Goal: Task Accomplishment & Management: Manage account settings

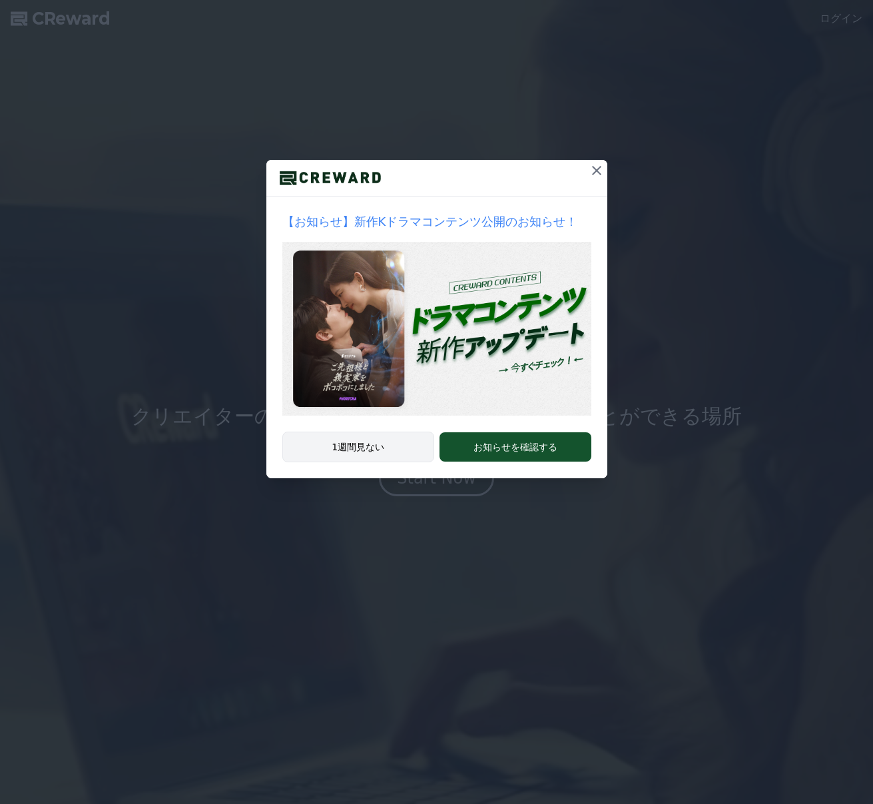
click at [354, 449] on button "1週間見ない" at bounding box center [358, 447] width 153 height 31
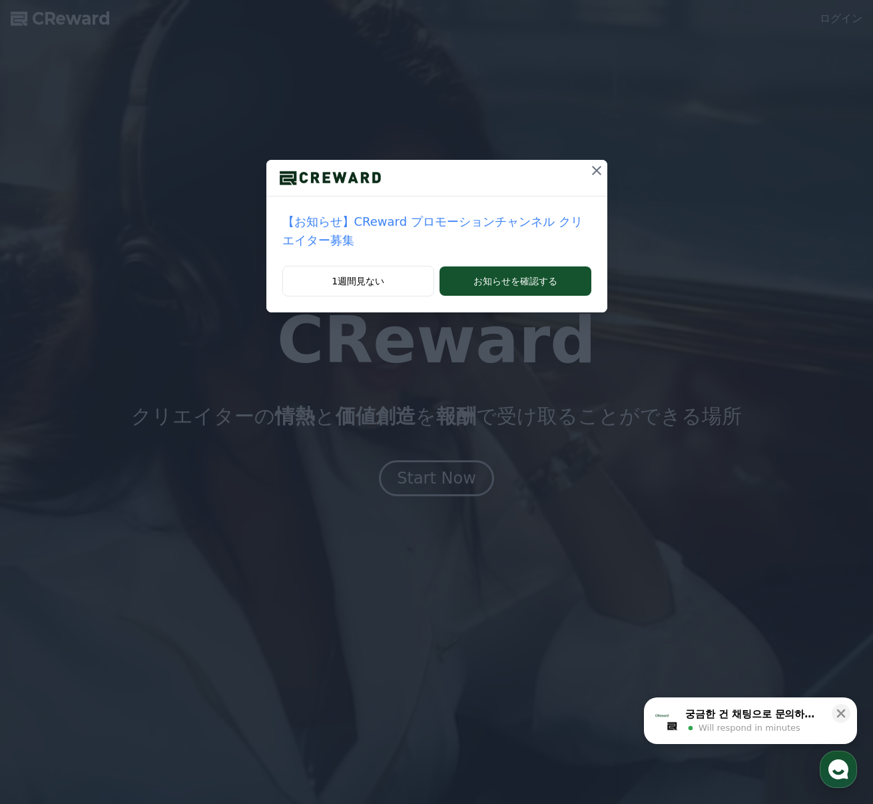
click at [595, 172] on icon at bounding box center [596, 170] width 9 height 9
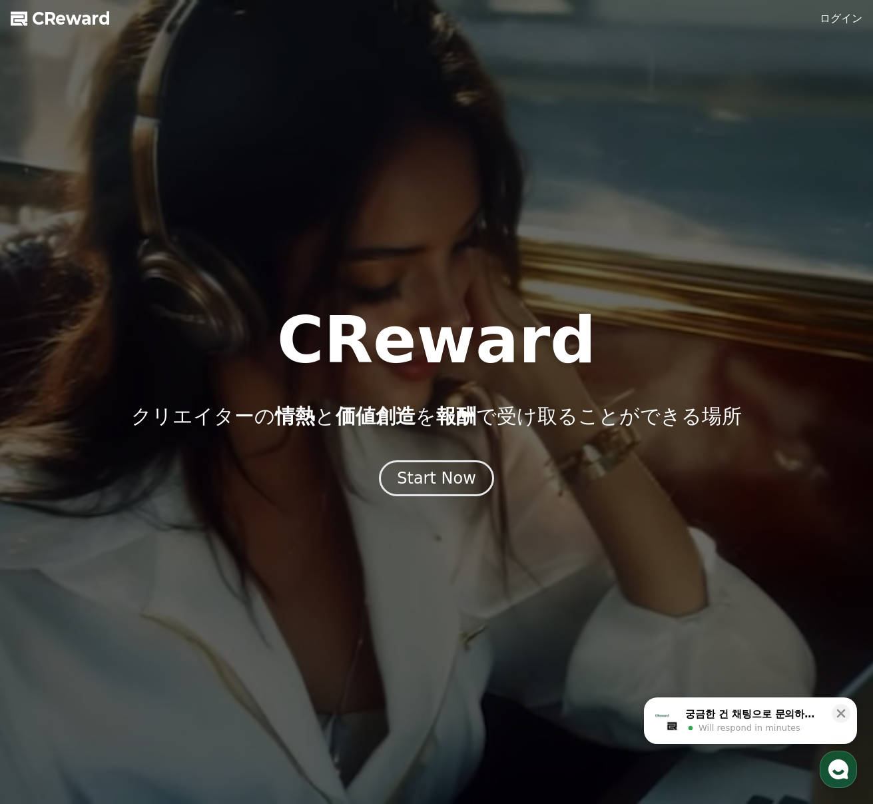
click at [829, 17] on link "ログイン" at bounding box center [841, 19] width 43 height 16
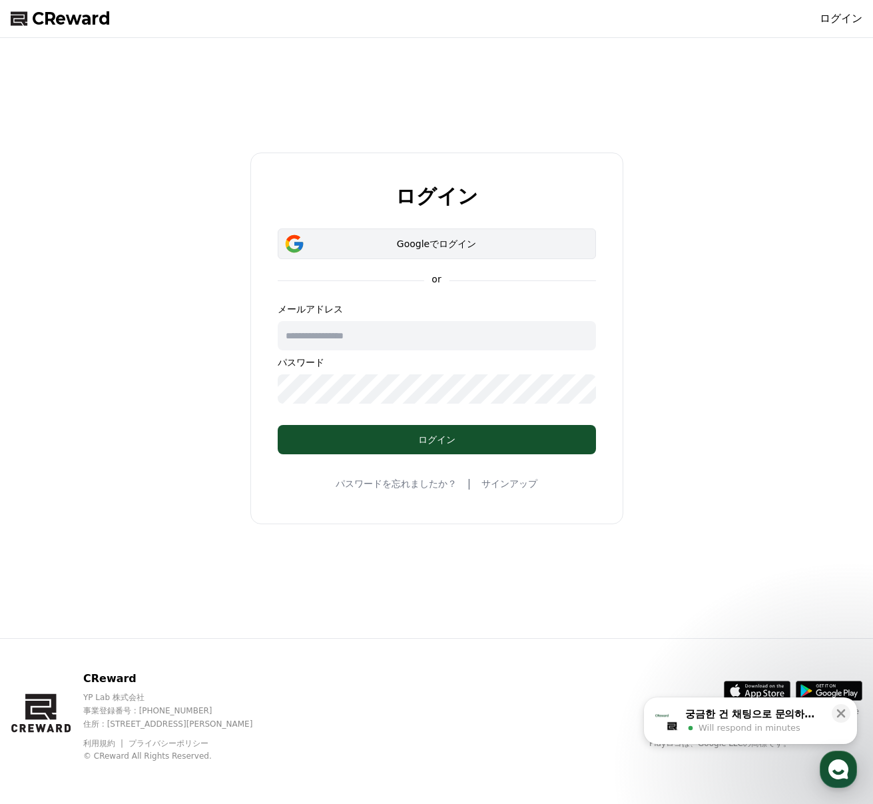
click at [499, 248] on div "Googleでログイン" at bounding box center [437, 243] width 280 height 13
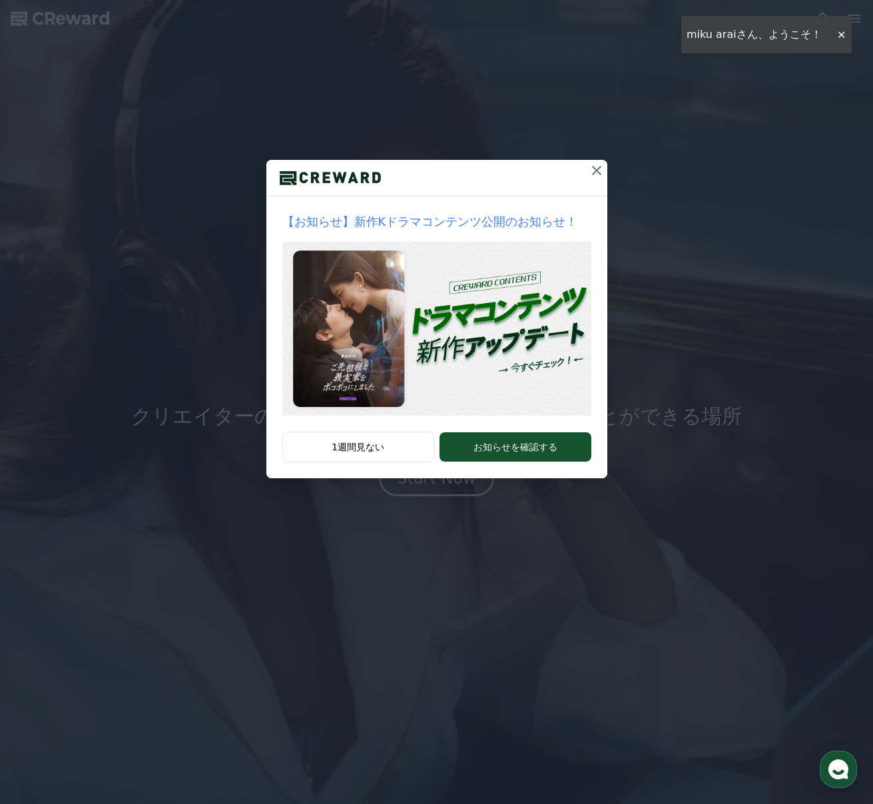
click at [595, 171] on icon at bounding box center [596, 170] width 9 height 9
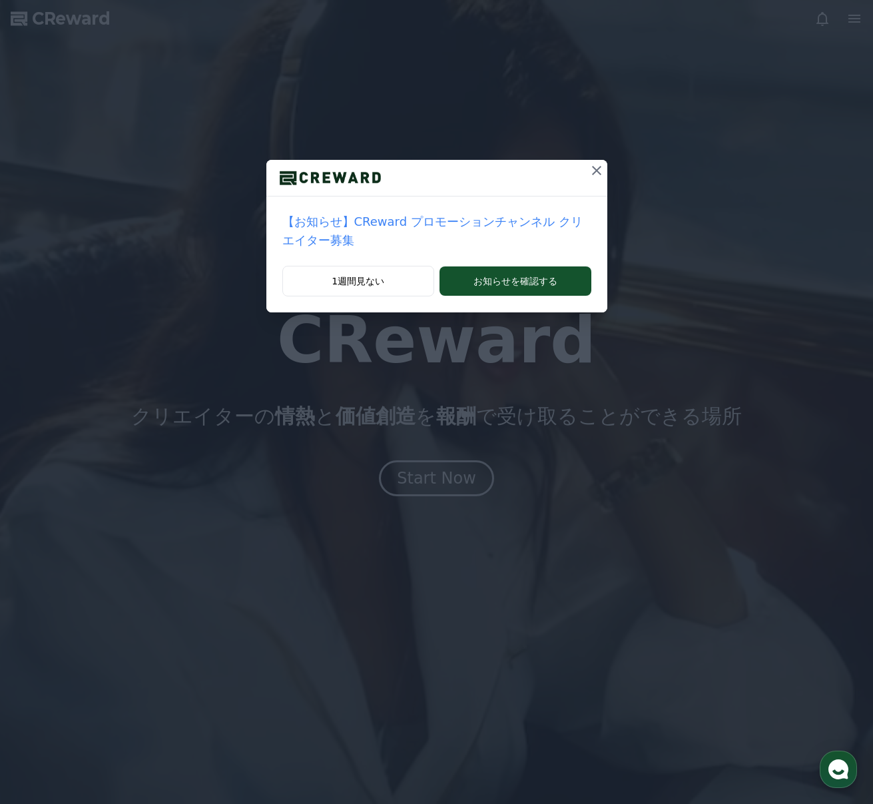
drag, startPoint x: 596, startPoint y: 174, endPoint x: 585, endPoint y: 242, distance: 68.8
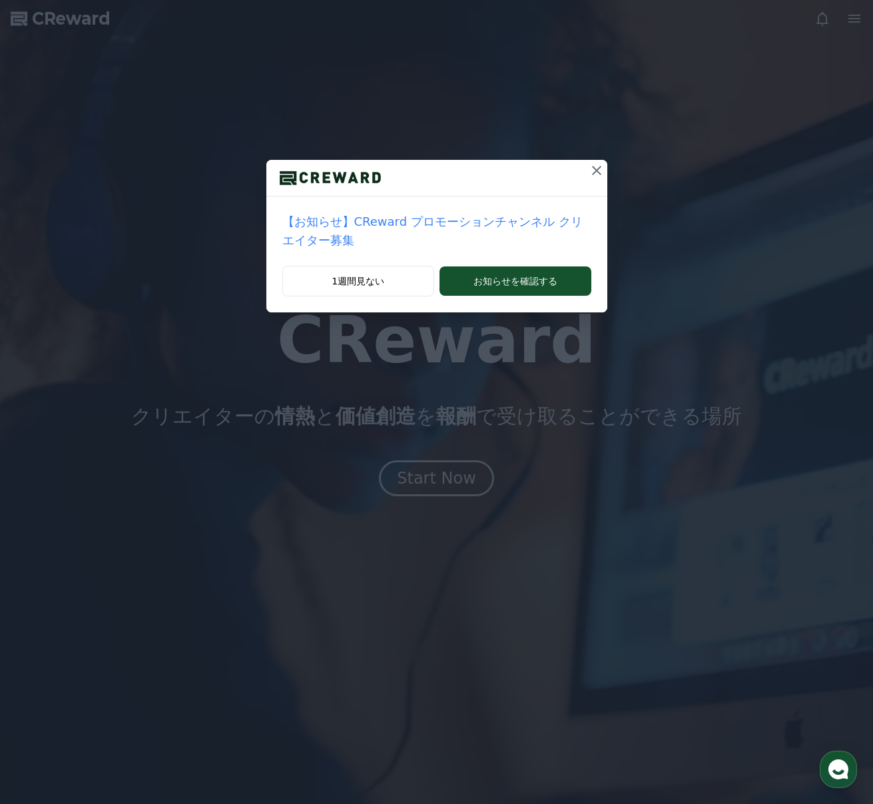
click at [705, 239] on div "【お知らせ】CReward プロモーションチャンネル クリエイター募集 1週間見ない お知らせを確認する" at bounding box center [436, 167] width 873 height 334
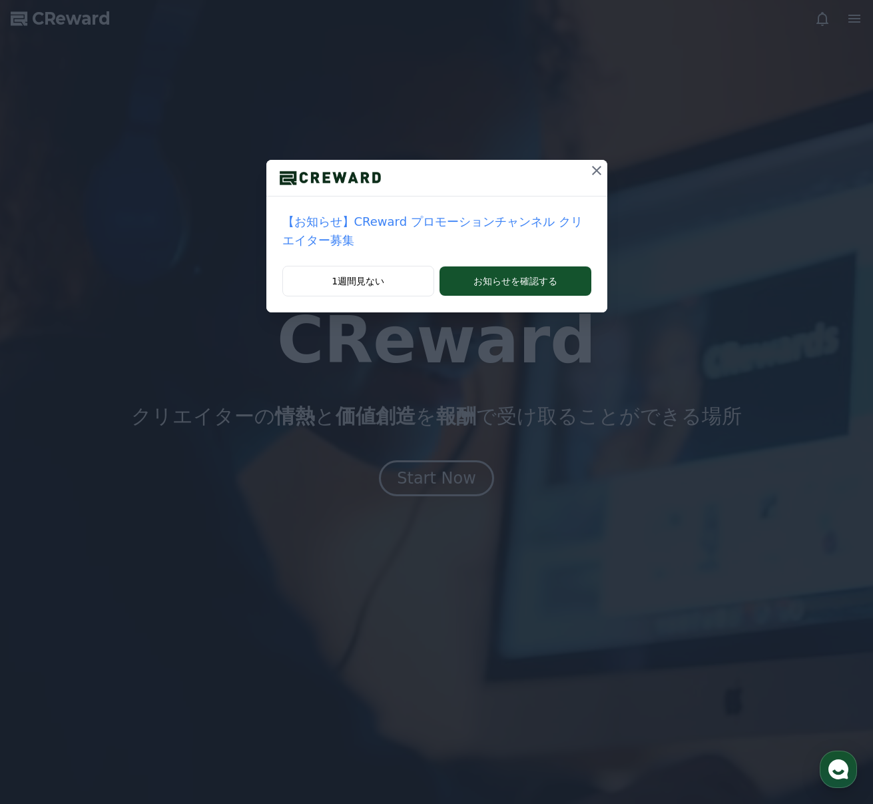
click at [551, 224] on p "【お知らせ】CReward プロモーションチャンネル クリエイター募集" at bounding box center [436, 230] width 309 height 37
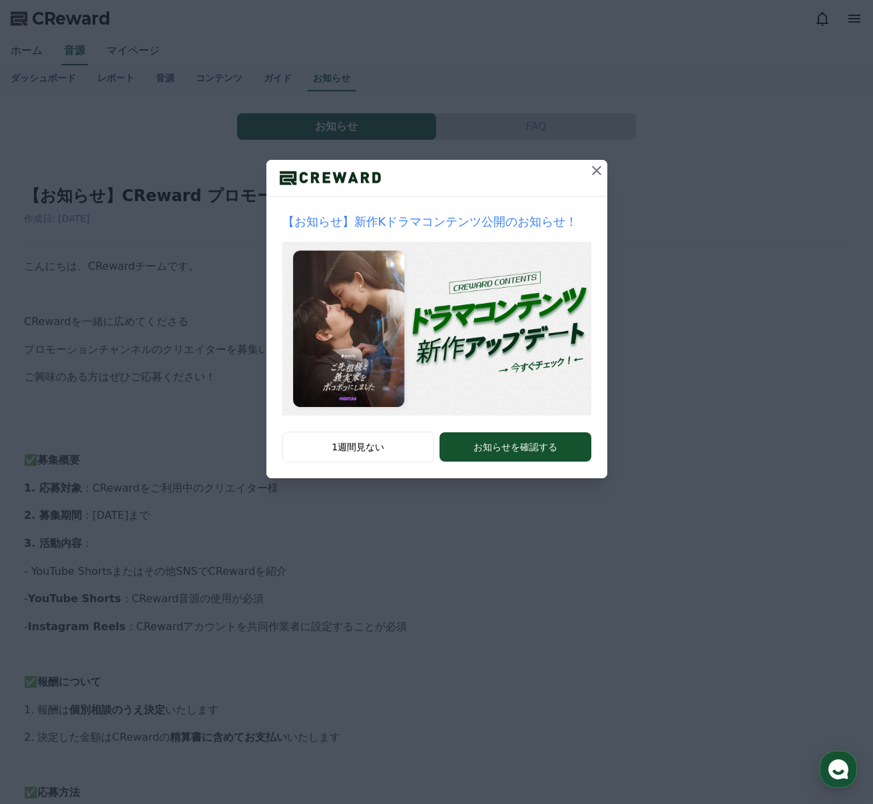
click at [595, 174] on icon at bounding box center [597, 171] width 16 height 16
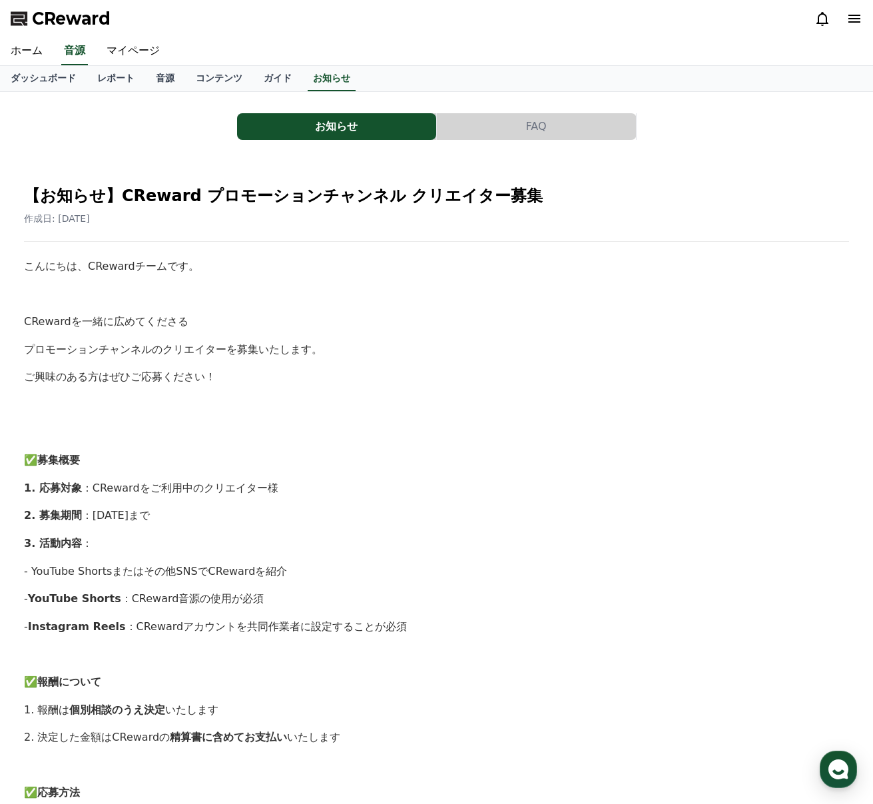
click at [377, 406] on p at bounding box center [436, 404] width 825 height 17
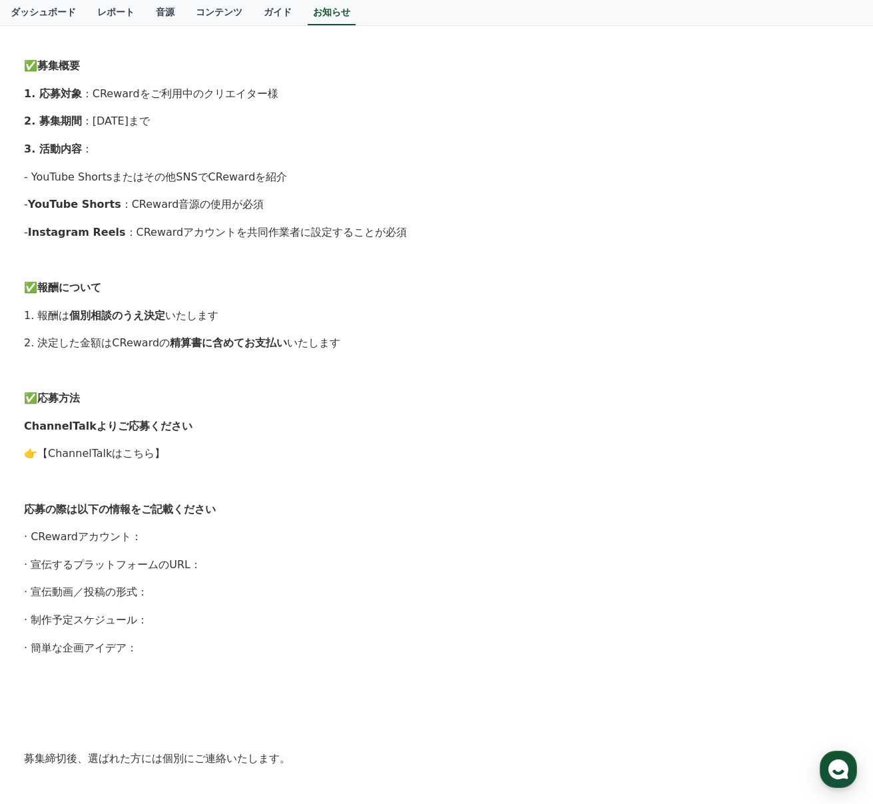
scroll to position [400, 0]
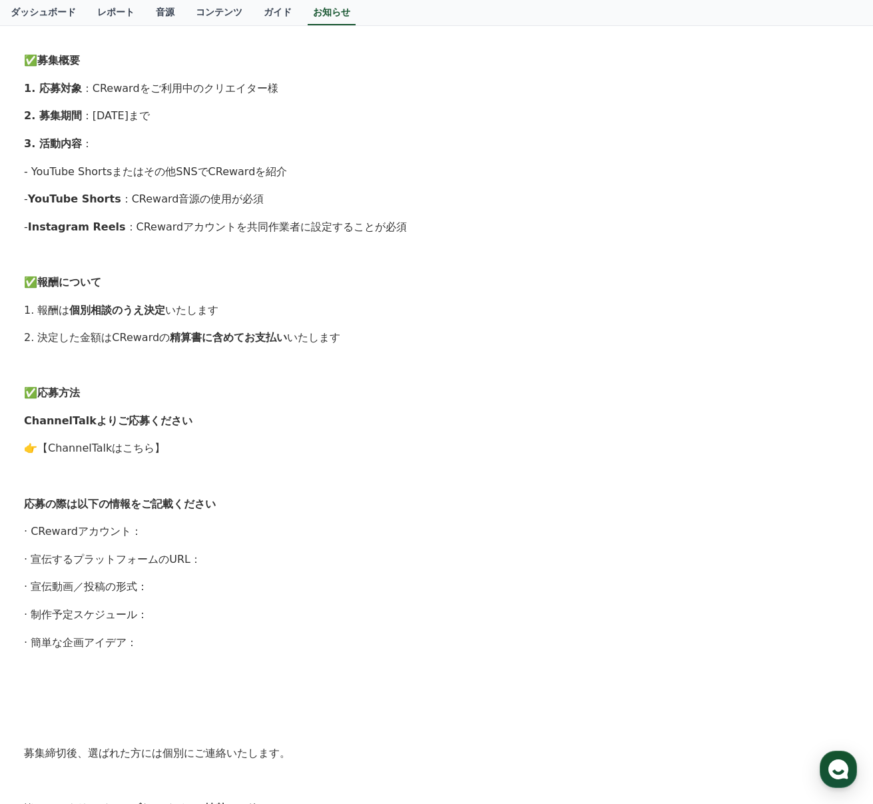
click at [127, 450] on link "【ChannelTalkはこちら】" at bounding box center [101, 448] width 128 height 13
click at [514, 186] on div "こんにちは、CRewardチームです。 CRewardを一緒に広めてくださる プロモーションチャンネルのクリエイターを募集いたします。 ご興味のある方はぜひご…" at bounding box center [436, 351] width 825 height 986
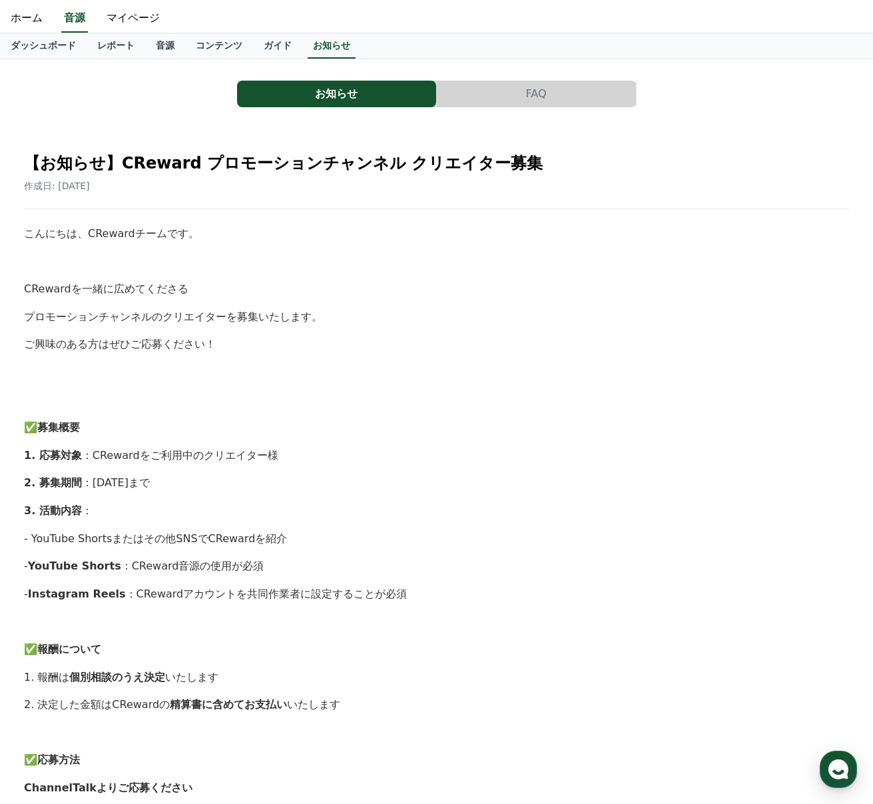
scroll to position [0, 0]
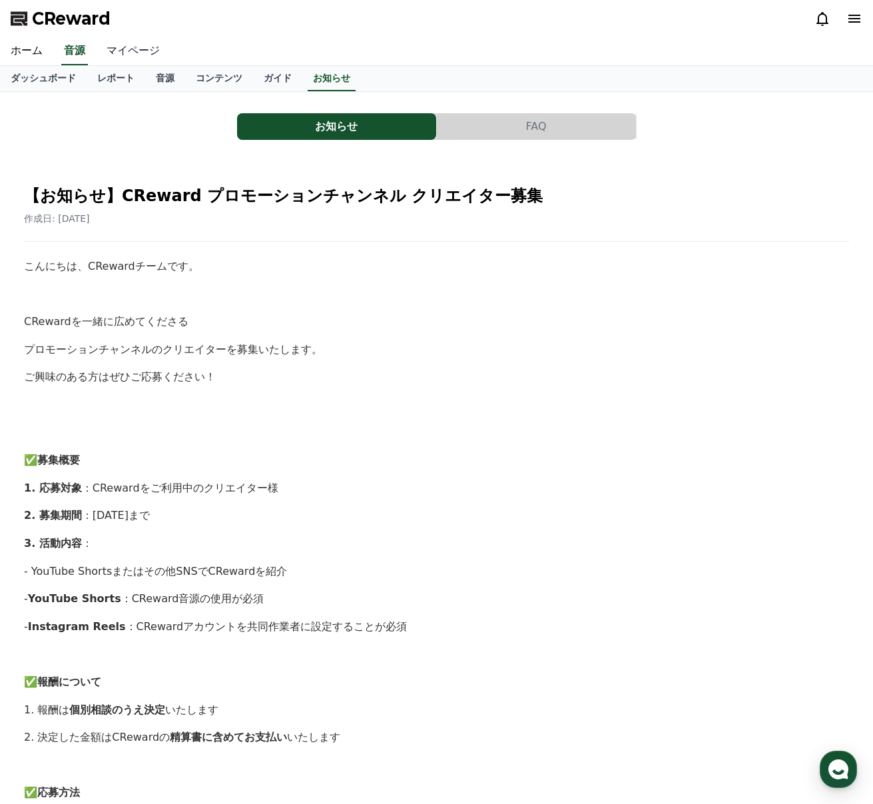
click at [138, 49] on link "マイページ" at bounding box center [133, 51] width 75 height 28
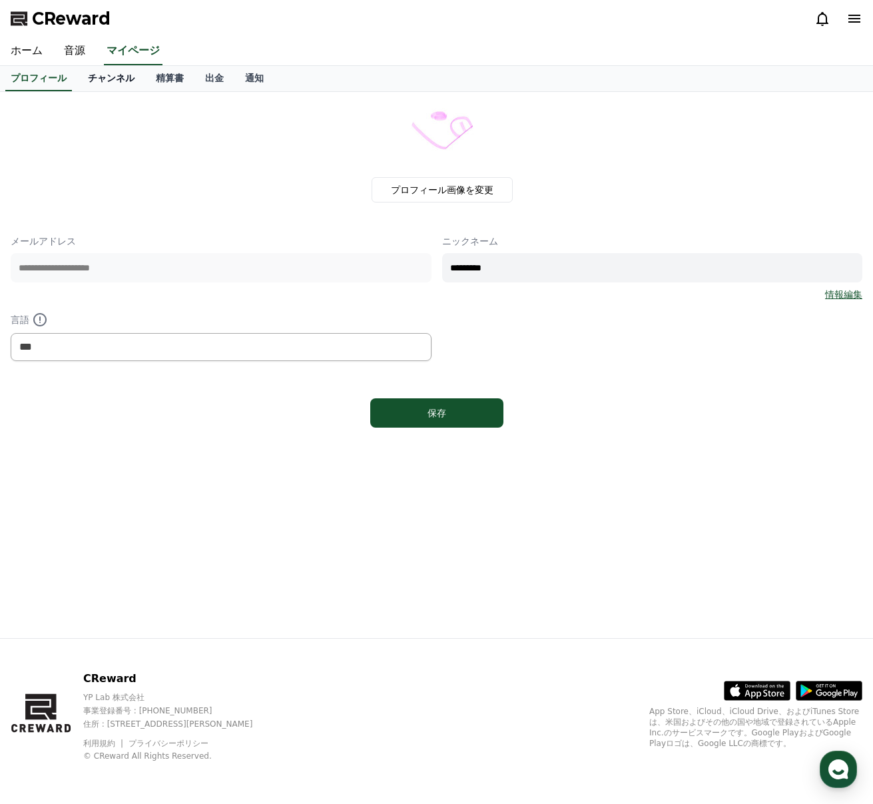
click at [110, 75] on link "チャンネル" at bounding box center [111, 78] width 68 height 25
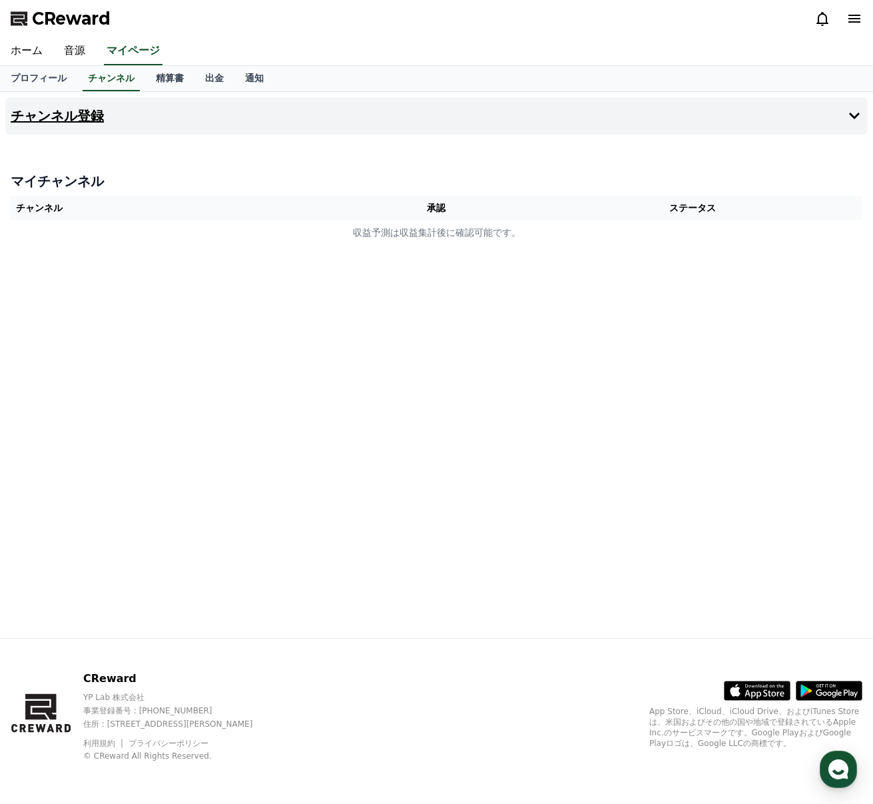
click at [75, 126] on button "チャンネル登録" at bounding box center [436, 115] width 863 height 37
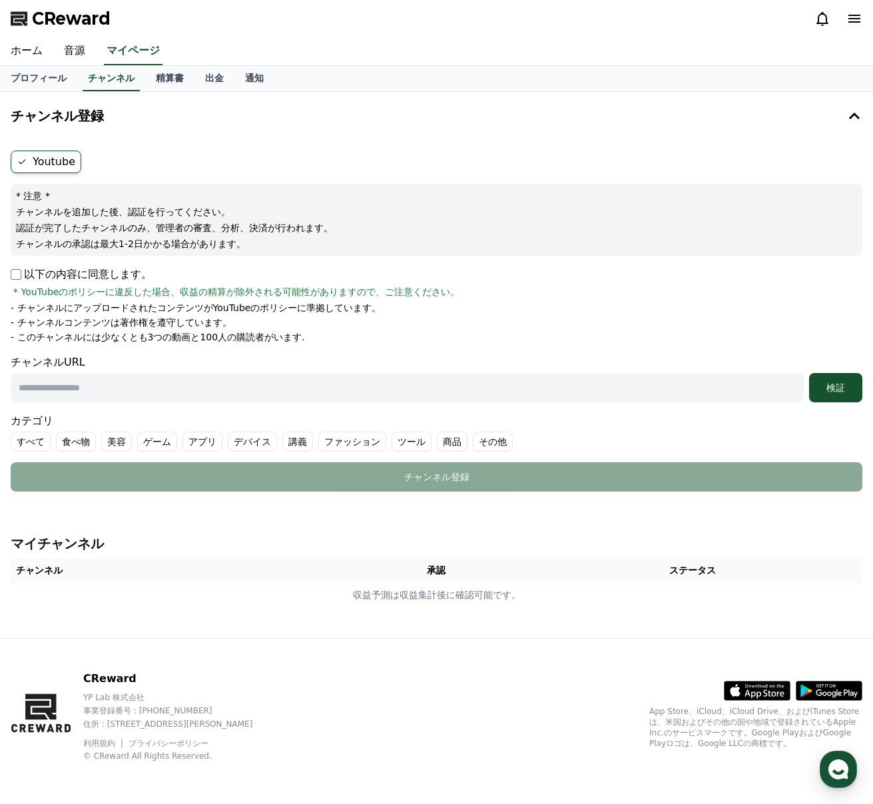
click at [55, 154] on label "Youtube" at bounding box center [46, 162] width 71 height 23
click at [120, 388] on input "text" at bounding box center [407, 387] width 793 height 29
paste input "**********"
type input "**********"
click at [830, 394] on div "検証" at bounding box center [836, 387] width 43 height 13
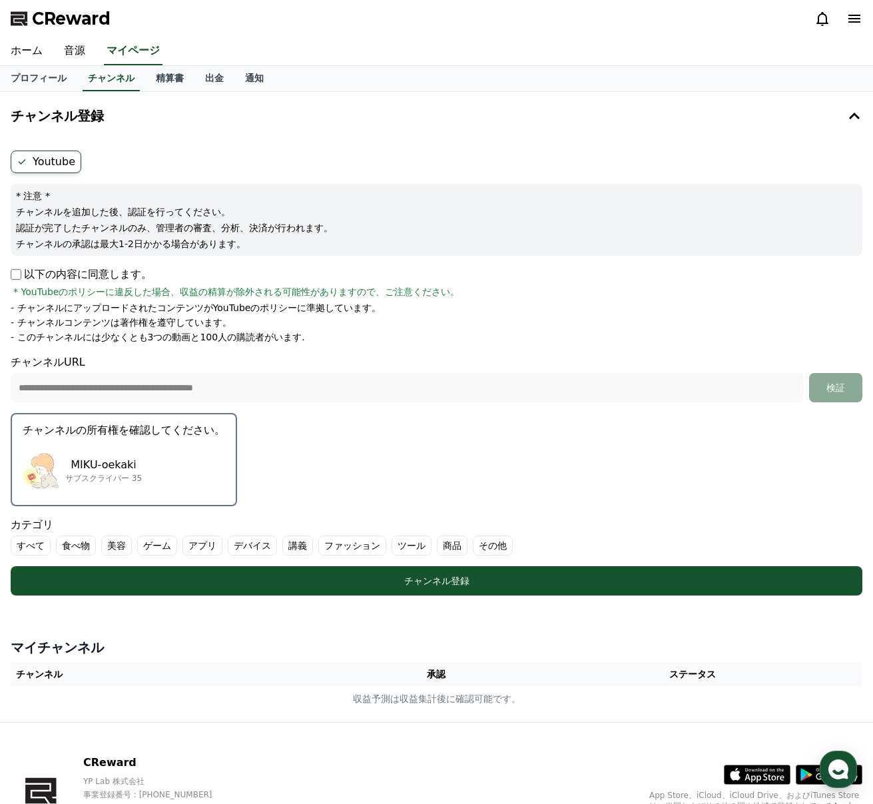
click at [158, 460] on div "MIKU-oekaki サブスクライバー 35" at bounding box center [124, 470] width 202 height 53
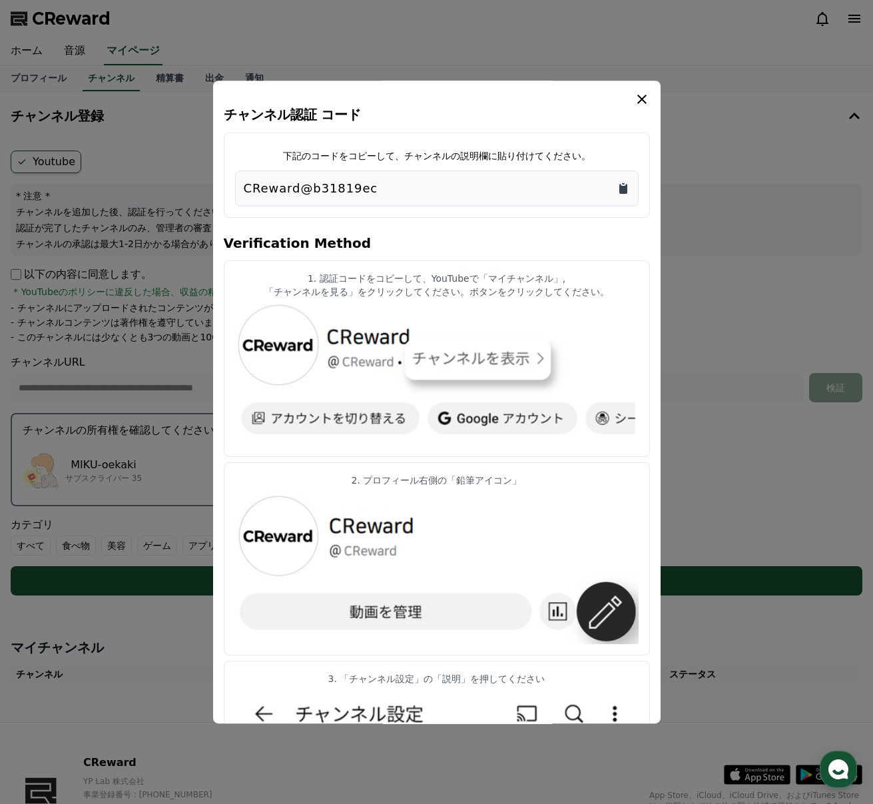
click at [626, 190] on icon "Copy to clipboard" at bounding box center [623, 189] width 8 height 10
click at [643, 93] on icon "modal" at bounding box center [642, 99] width 16 height 16
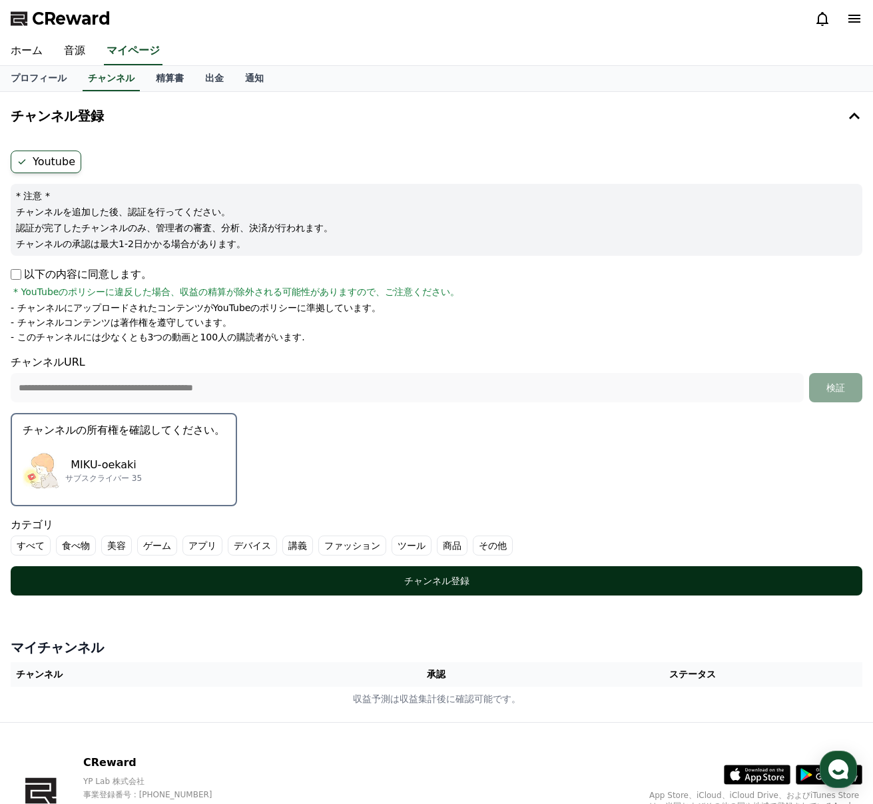
click at [645, 574] on div "チャンネル登録" at bounding box center [436, 580] width 799 height 13
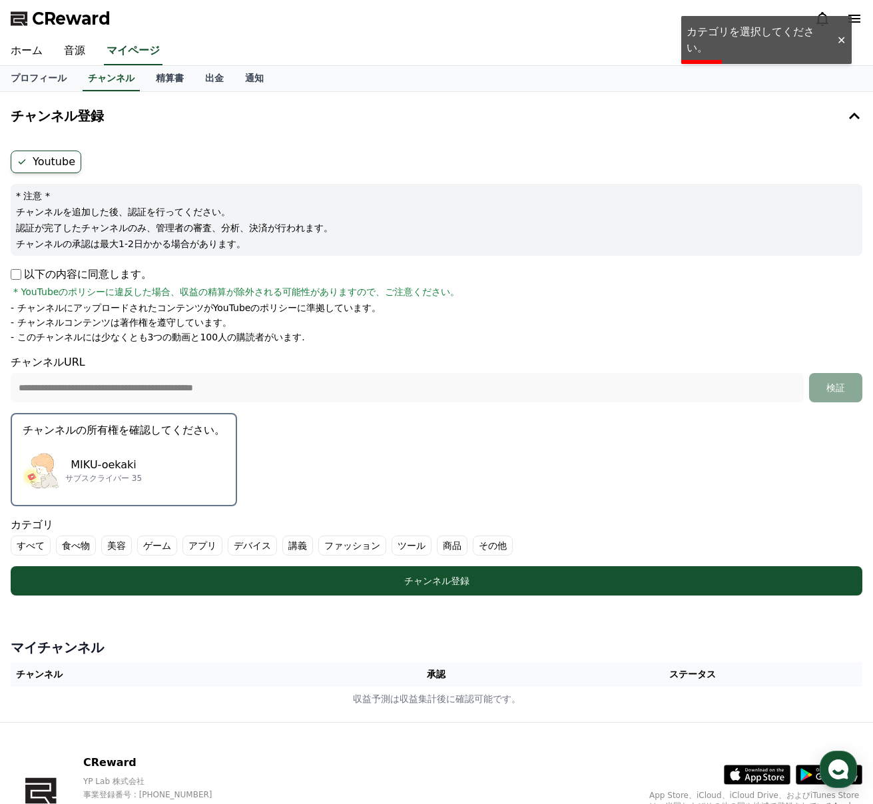
click at [481, 543] on label "その他" at bounding box center [493, 546] width 40 height 20
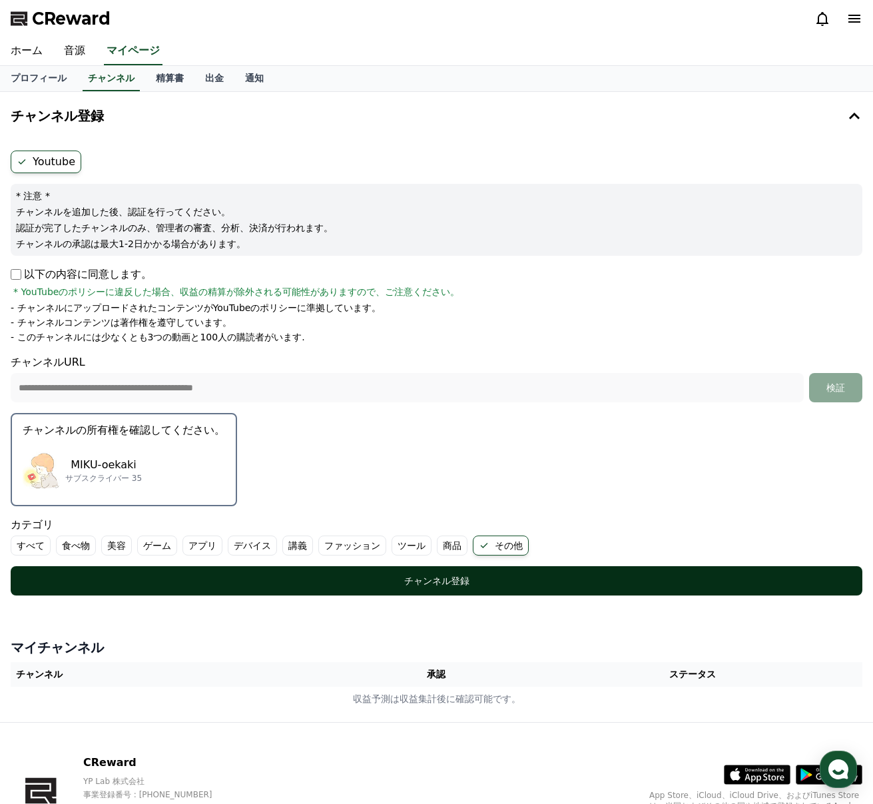
click at [591, 585] on div "チャンネル登録" at bounding box center [436, 580] width 799 height 13
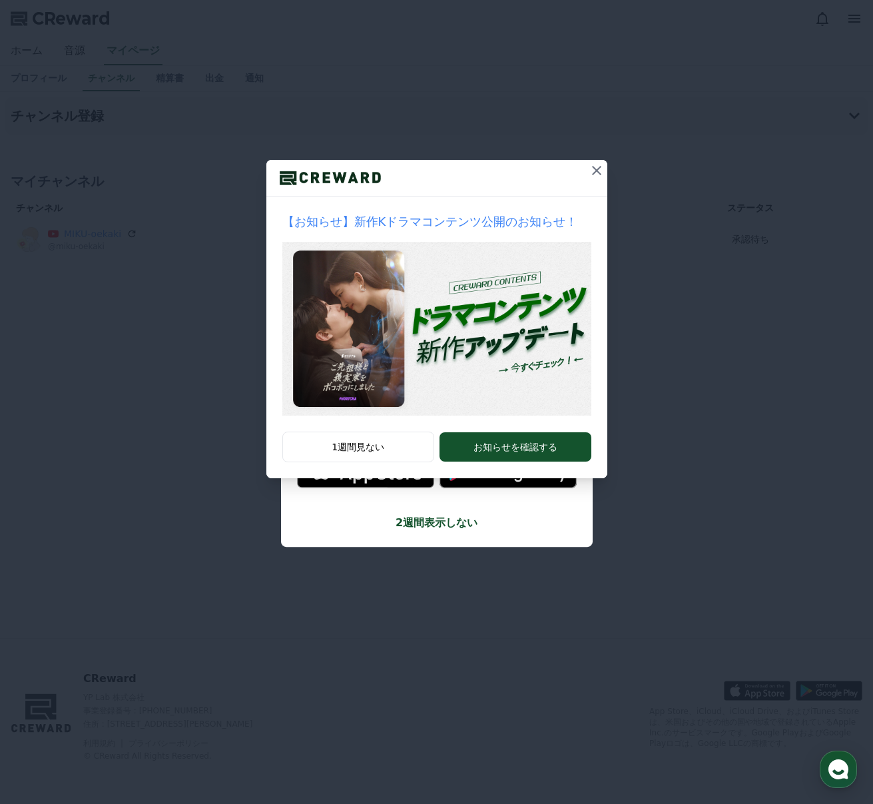
click at [597, 172] on icon at bounding box center [596, 170] width 9 height 9
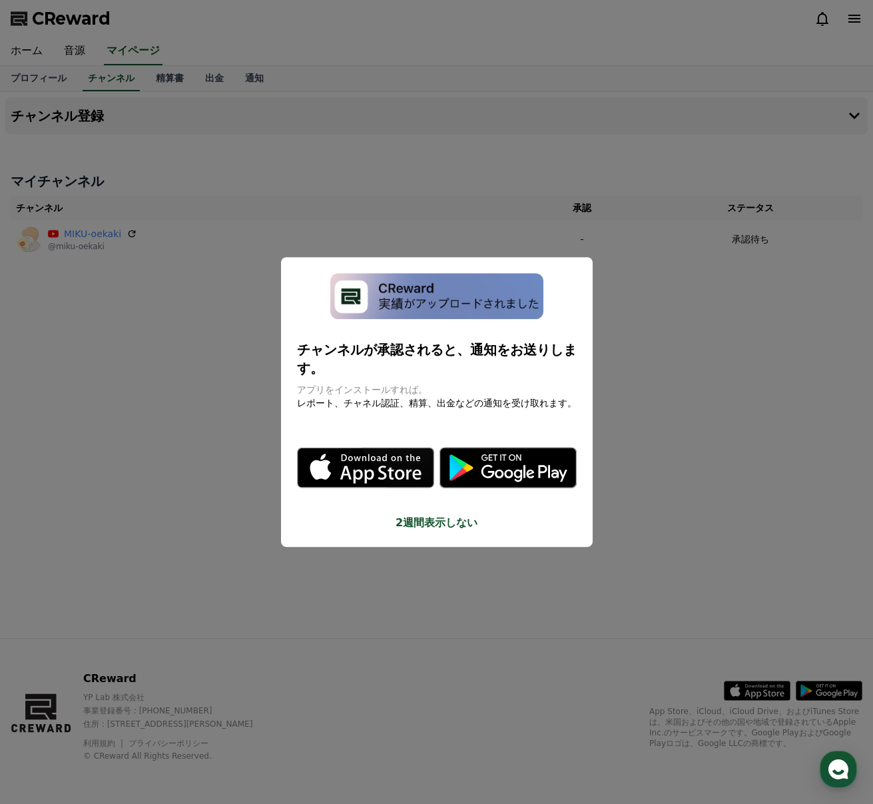
click at [607, 305] on button "close modal" at bounding box center [436, 402] width 873 height 804
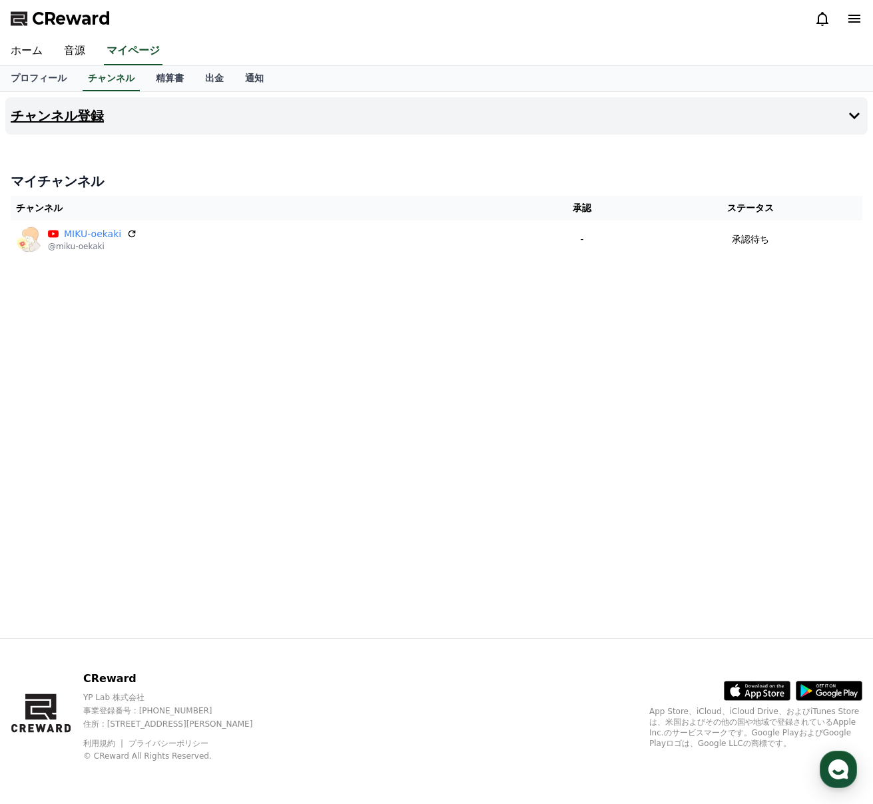
click at [92, 113] on h4 "チャンネル登録" at bounding box center [57, 116] width 93 height 15
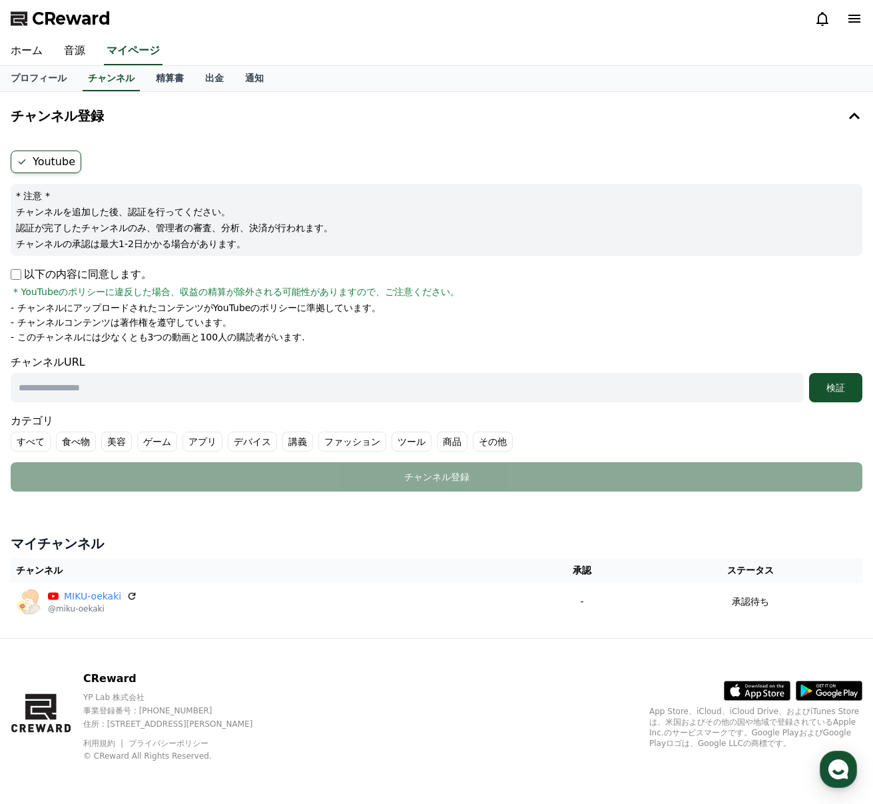
click at [43, 163] on label "Youtube" at bounding box center [46, 162] width 71 height 23
click at [39, 83] on link "プロフィール" at bounding box center [38, 78] width 77 height 25
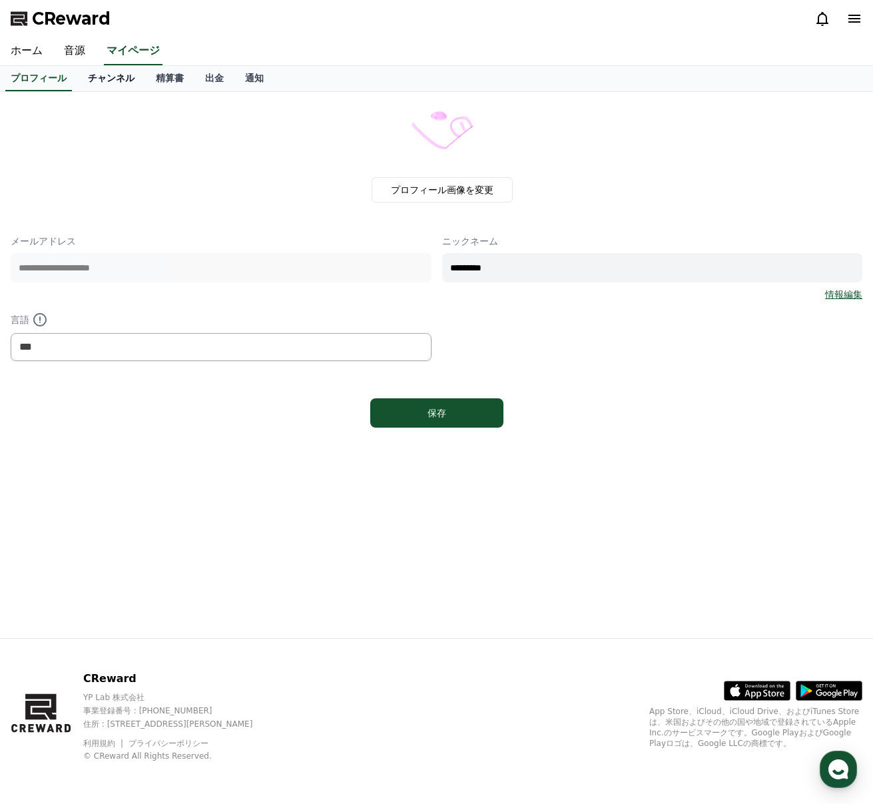
click at [97, 82] on link "チャンネル" at bounding box center [111, 78] width 68 height 25
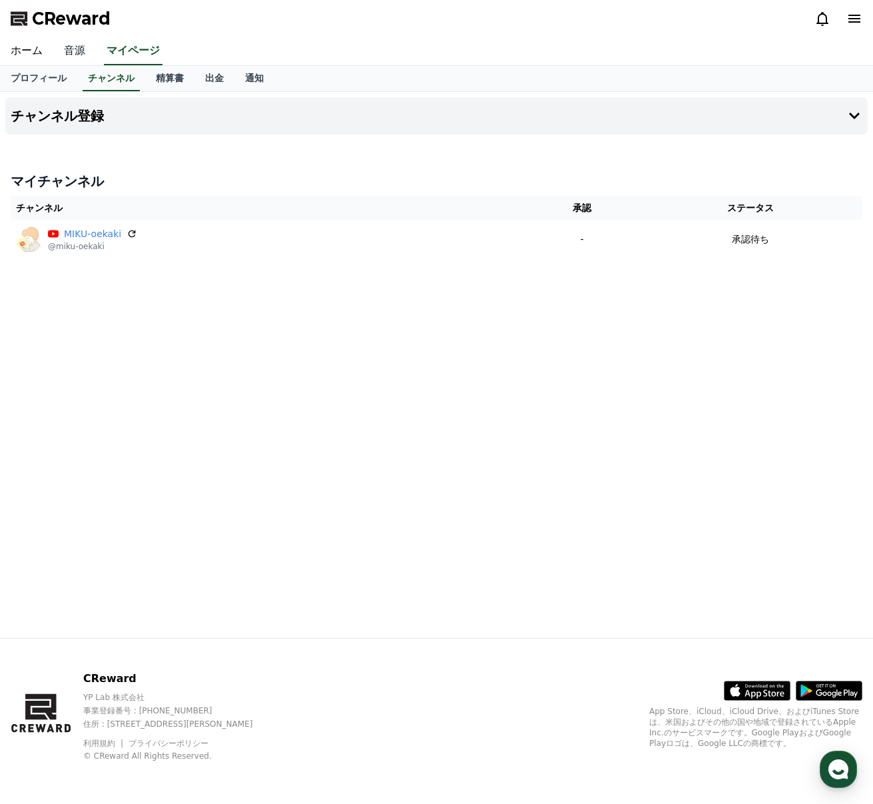
click at [73, 54] on link "音源" at bounding box center [74, 51] width 43 height 28
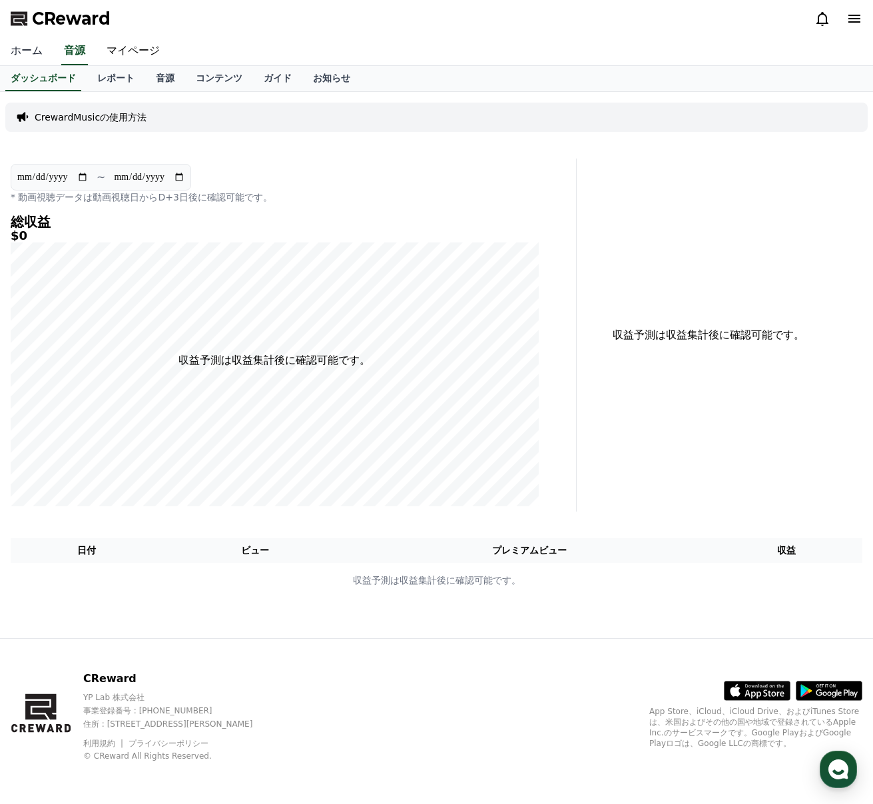
click at [33, 53] on link "ホーム" at bounding box center [26, 51] width 53 height 28
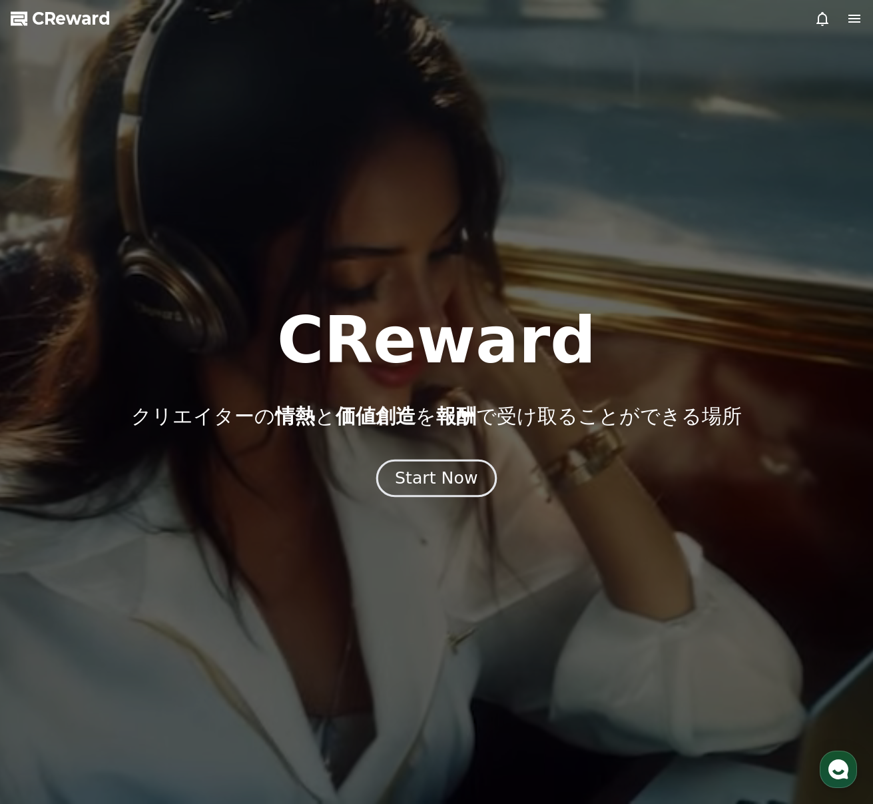
click at [454, 478] on div "Start Now" at bounding box center [436, 478] width 83 height 23
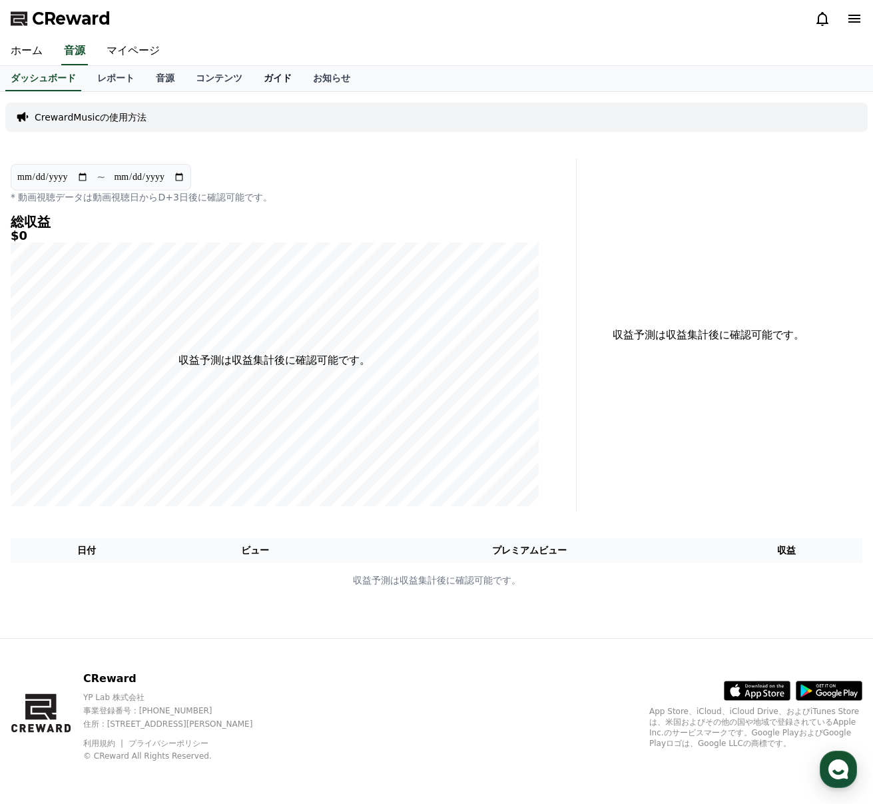
click at [274, 79] on link "ガイド" at bounding box center [277, 78] width 49 height 25
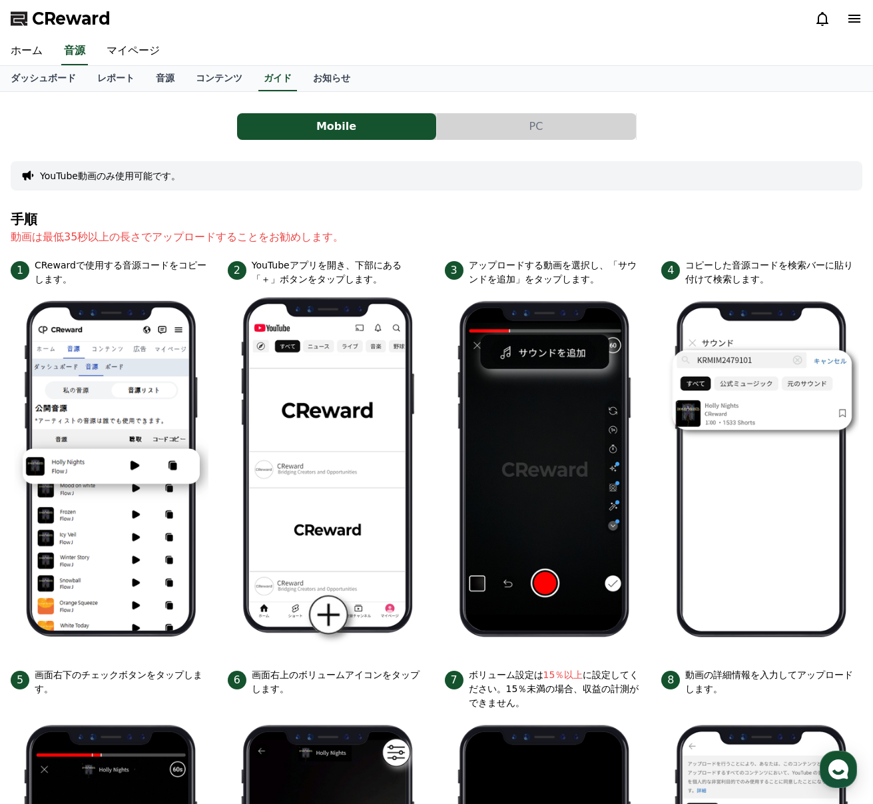
click at [214, 207] on div "Mobile PC YouTube動画のみ使用可能です。 手順 動画は最低35秒以上の長さでアップロードすることをお勧めします。 1 CRewardで使用する…" at bounding box center [437, 589] width 852 height 973
click at [105, 82] on link "レポート" at bounding box center [116, 78] width 59 height 25
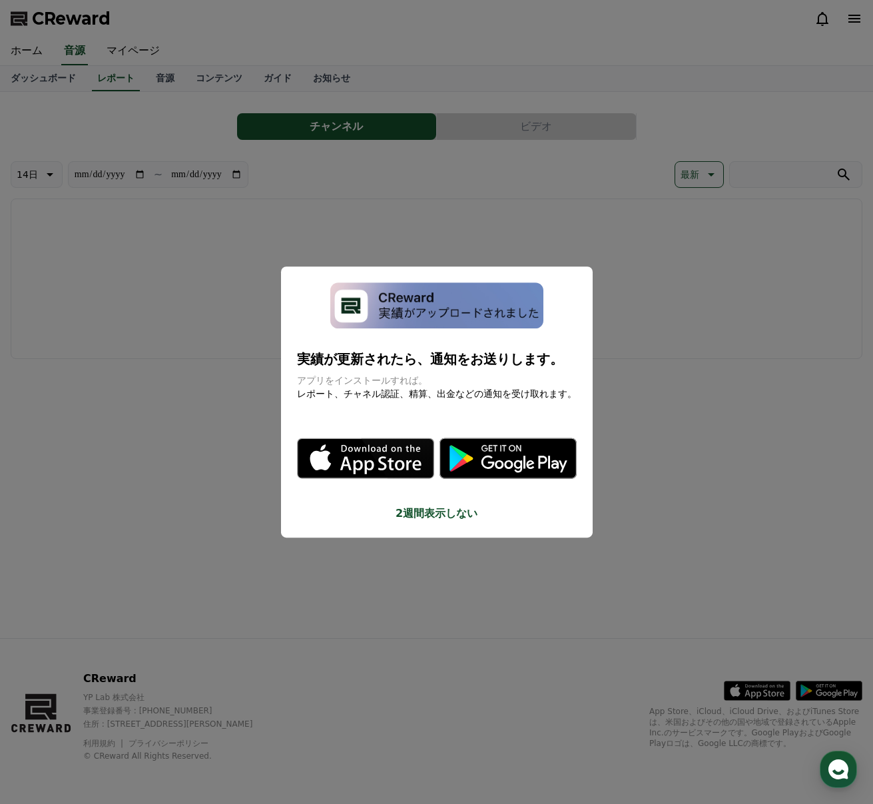
click at [396, 311] on img "modal" at bounding box center [436, 305] width 213 height 47
click at [593, 545] on button "close modal" at bounding box center [436, 402] width 873 height 804
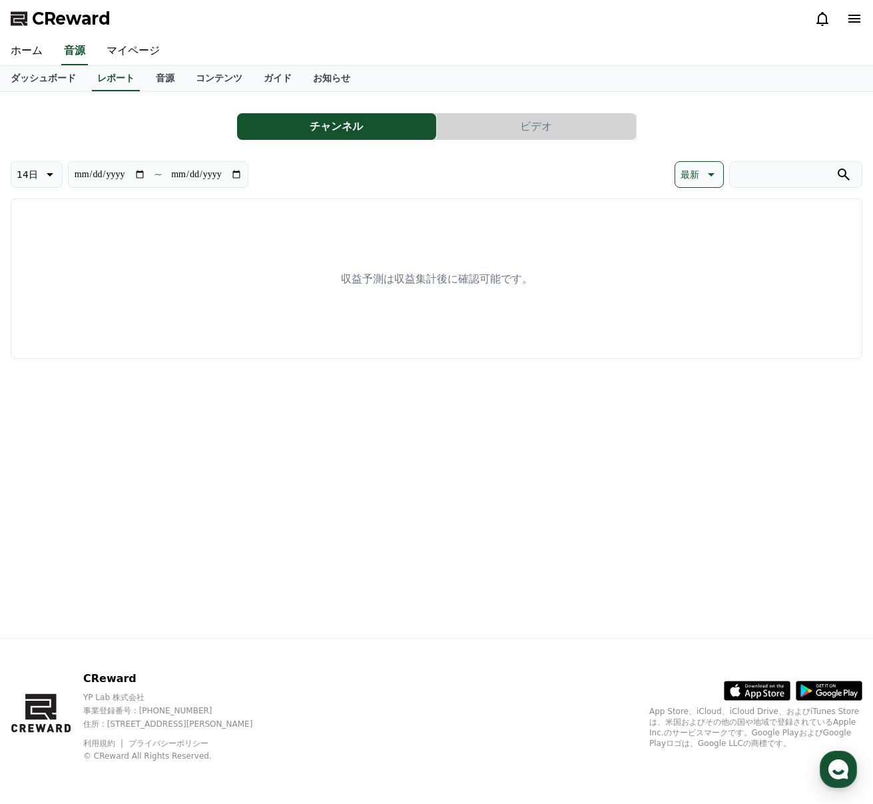
click at [494, 123] on button "ビデオ" at bounding box center [536, 126] width 199 height 27
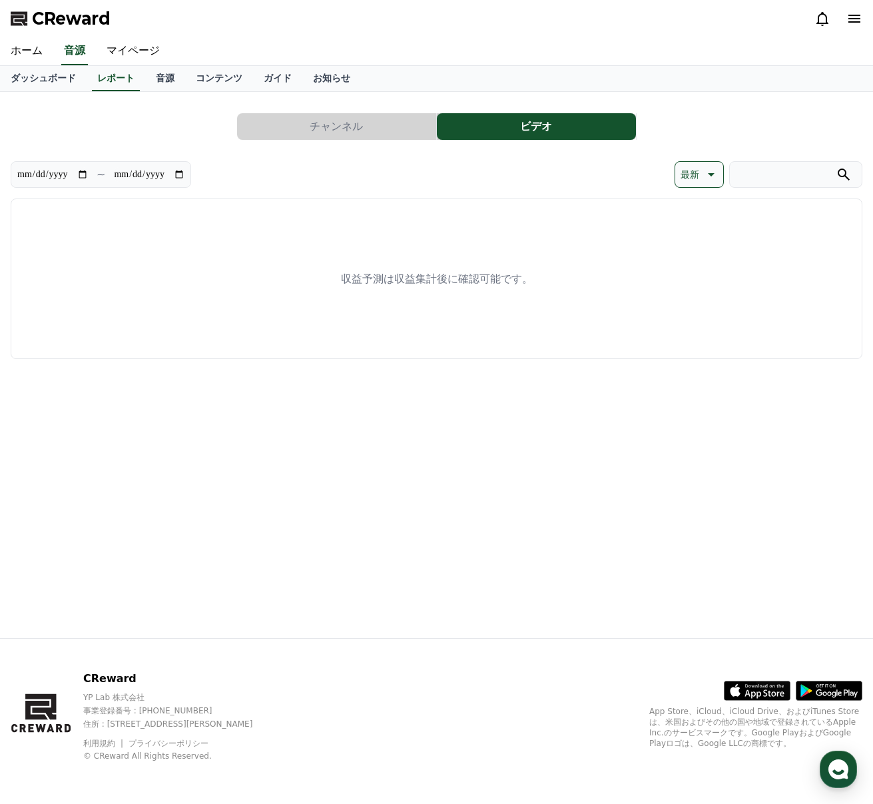
click at [366, 130] on button "チャンネル" at bounding box center [336, 126] width 199 height 27
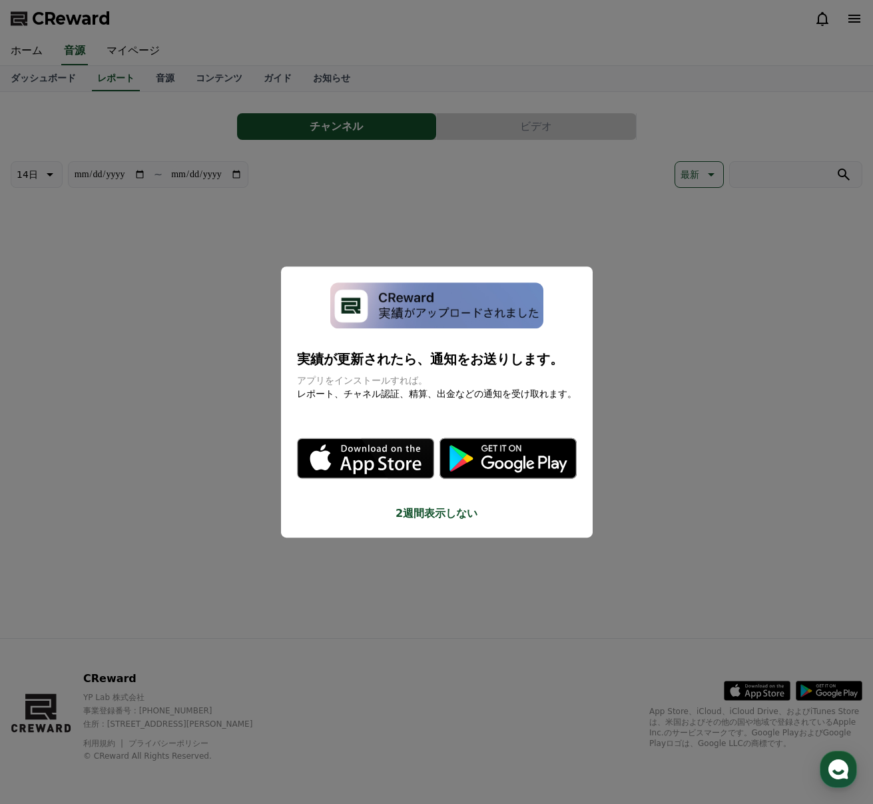
click at [366, 130] on button "close modal" at bounding box center [436, 402] width 873 height 804
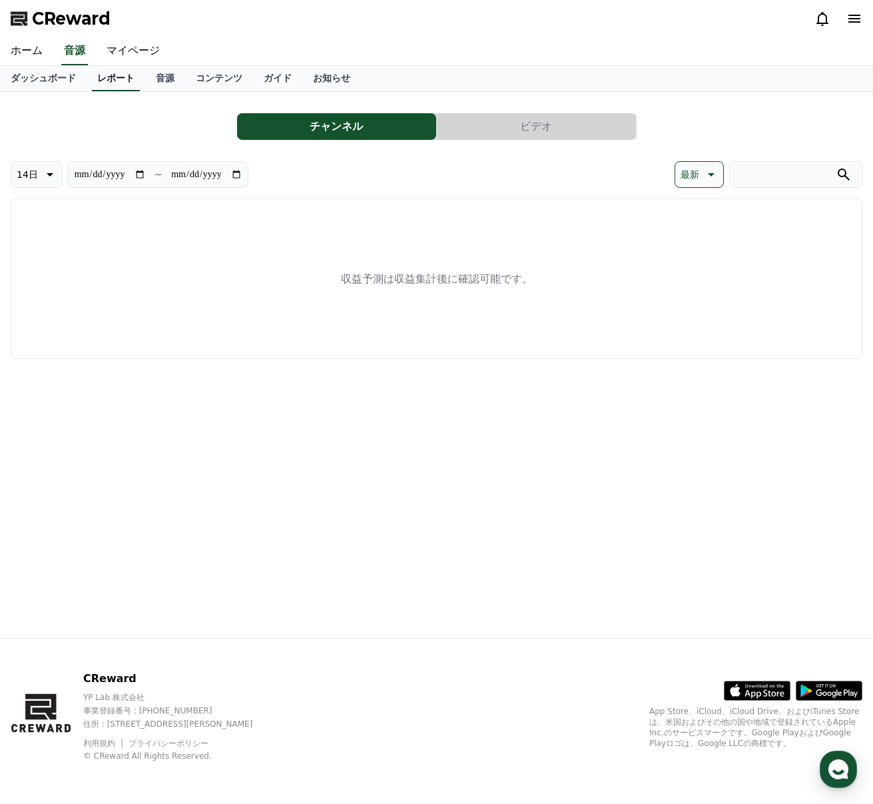
click at [99, 78] on link "レポート" at bounding box center [116, 78] width 48 height 25
click at [43, 75] on link "ダッシュボード" at bounding box center [43, 78] width 87 height 25
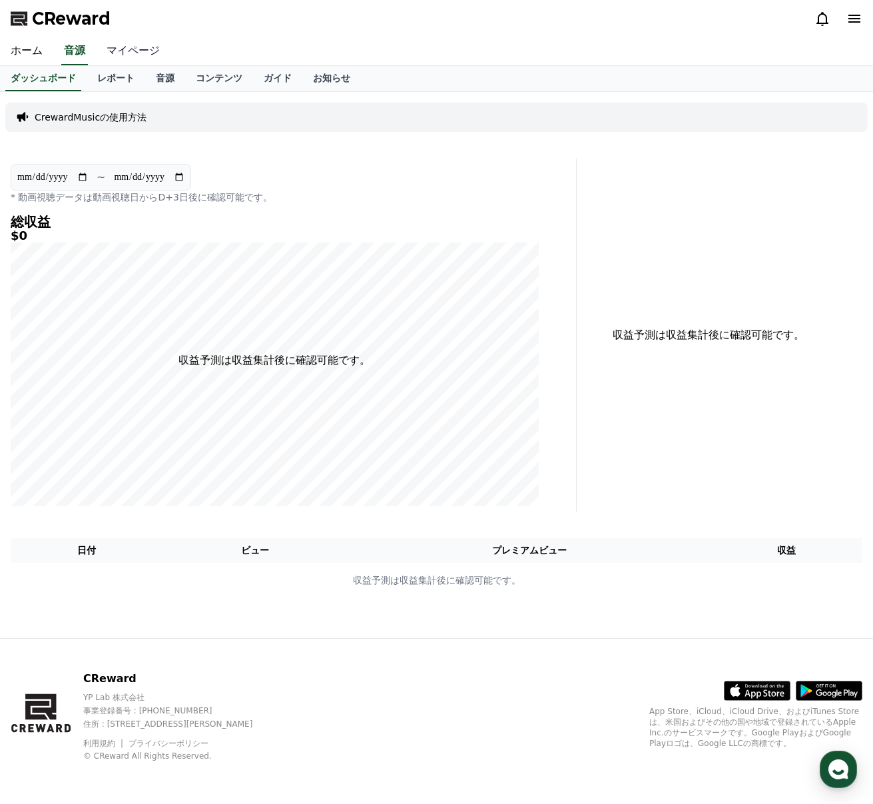
click at [128, 49] on link "マイページ" at bounding box center [133, 51] width 75 height 28
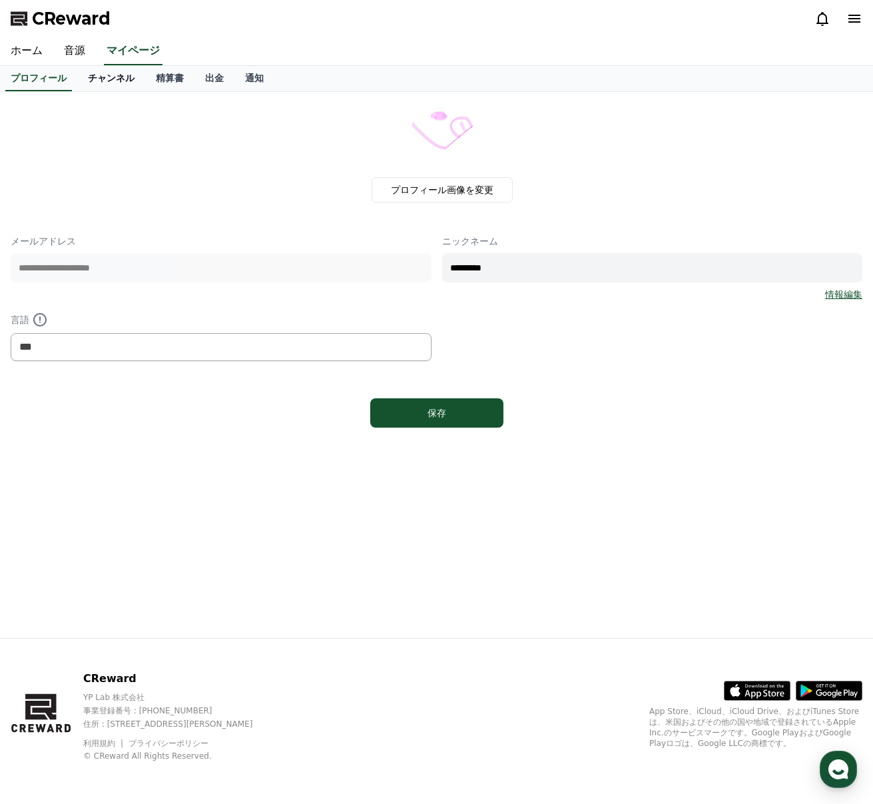
click at [122, 80] on link "チャンネル" at bounding box center [111, 78] width 68 height 25
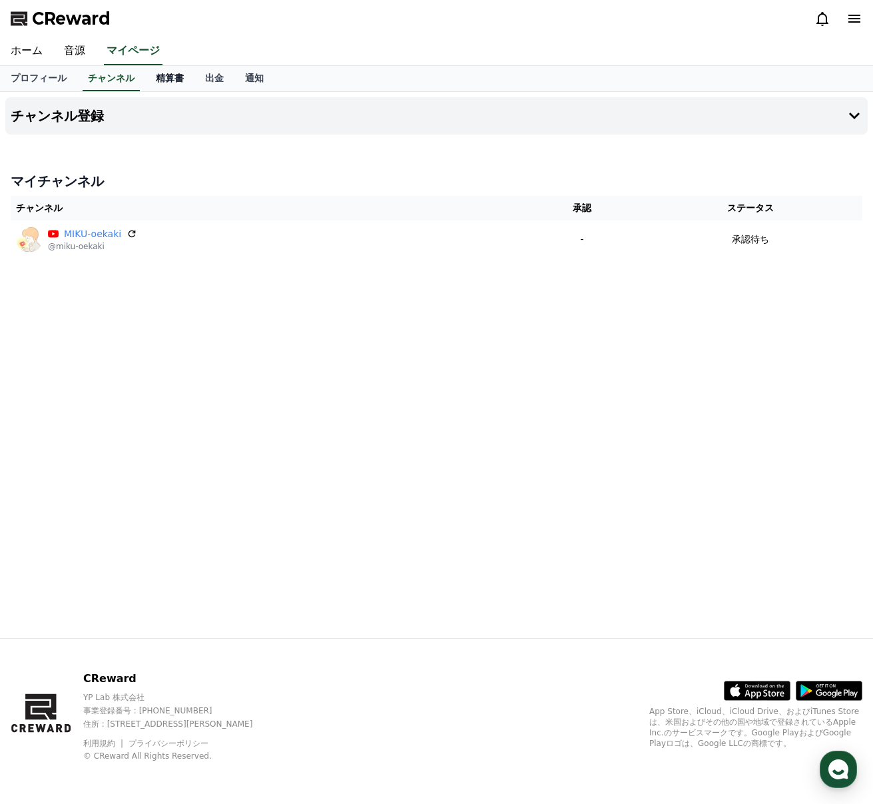
click at [190, 83] on link "精算書" at bounding box center [169, 78] width 49 height 25
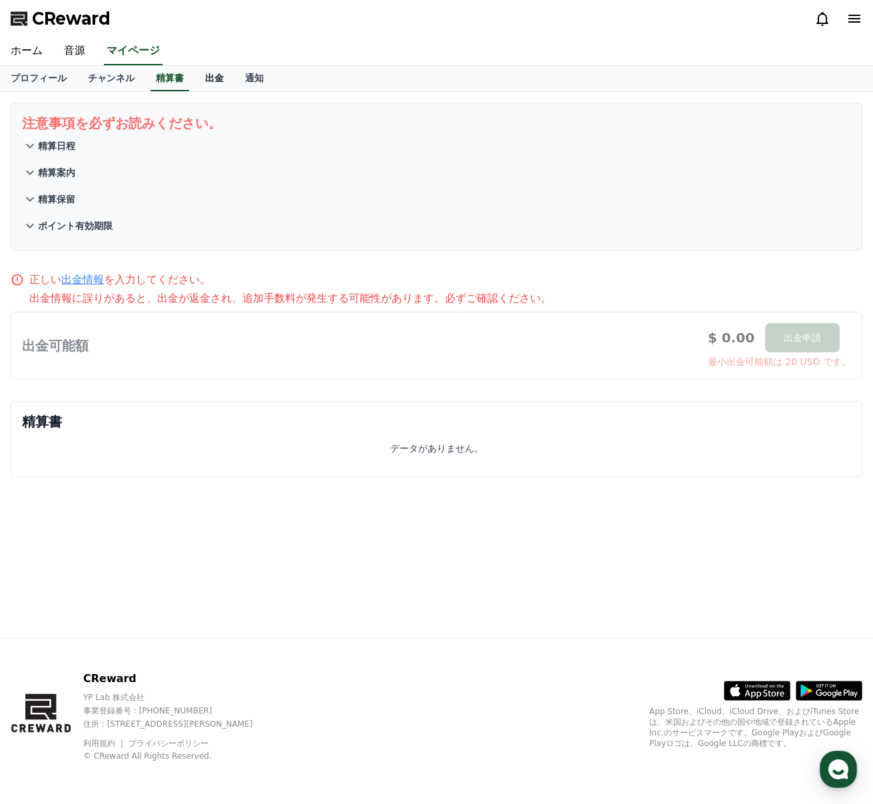
click at [196, 81] on link "出金" at bounding box center [214, 78] width 40 height 25
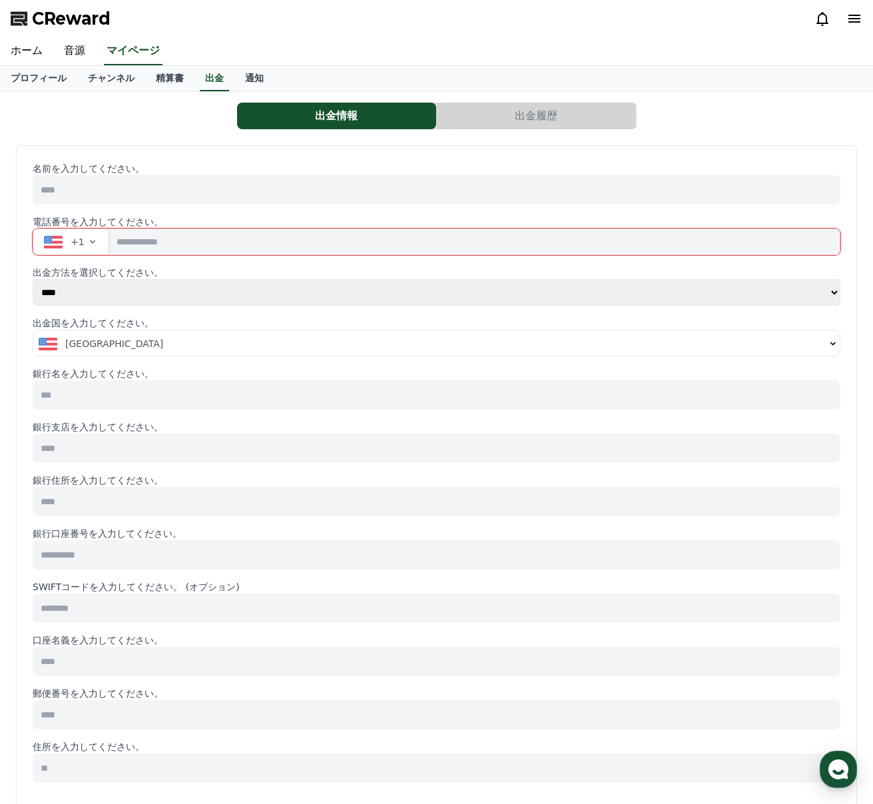
scroll to position [1, 0]
click at [248, 78] on link "通知" at bounding box center [254, 77] width 40 height 25
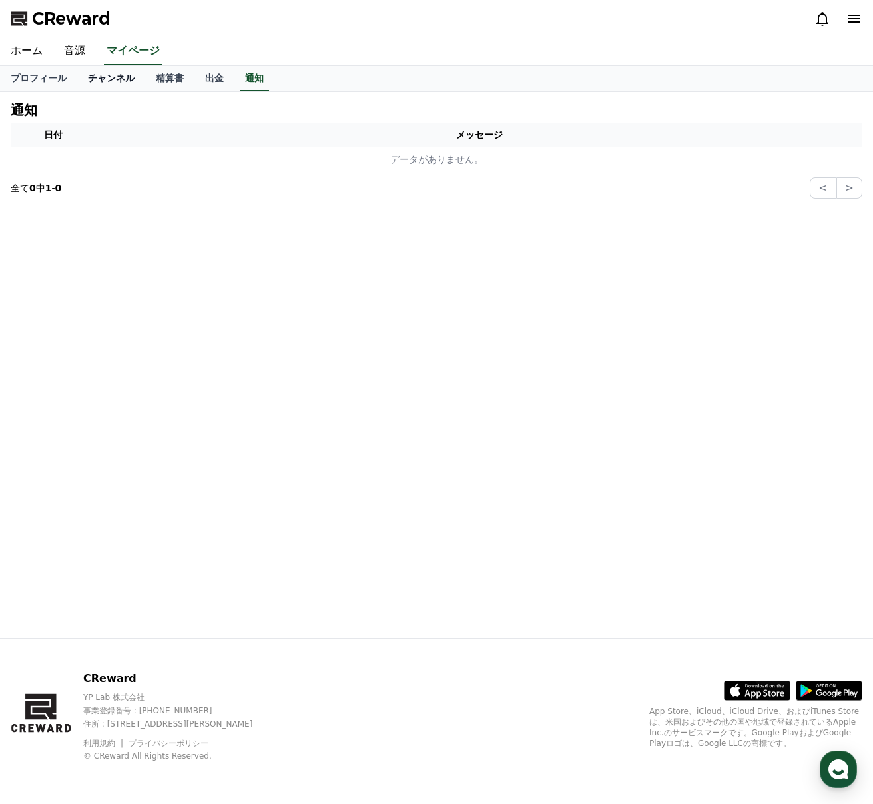
click at [120, 77] on link "チャンネル" at bounding box center [111, 78] width 68 height 25
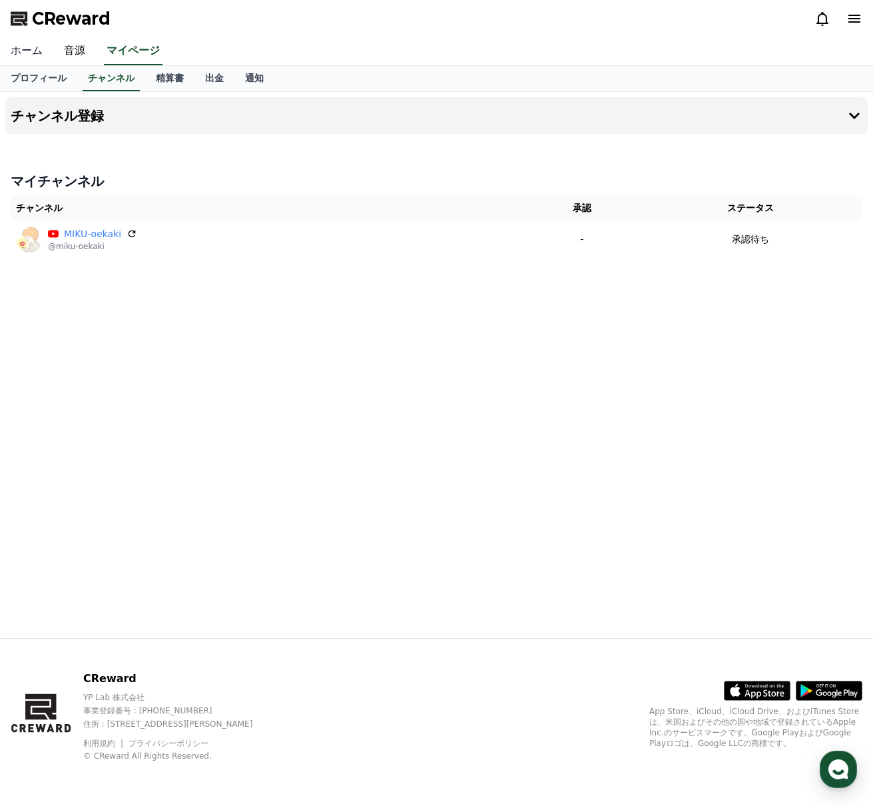
click at [37, 57] on link "ホーム" at bounding box center [26, 51] width 53 height 28
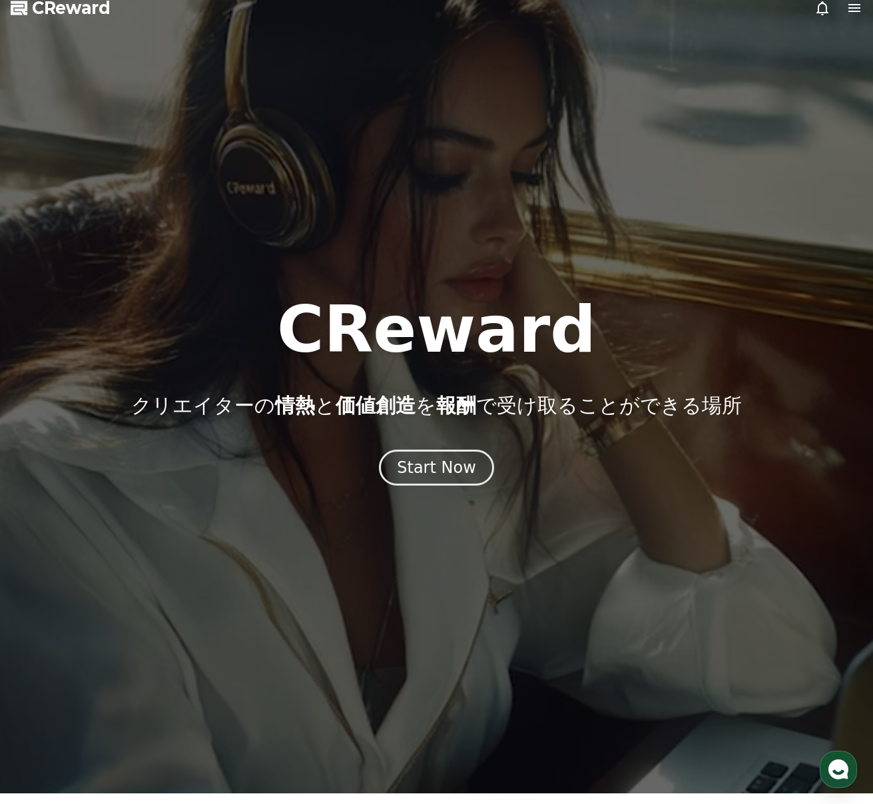
scroll to position [11, 0]
